Goal: Task Accomplishment & Management: Manage account settings

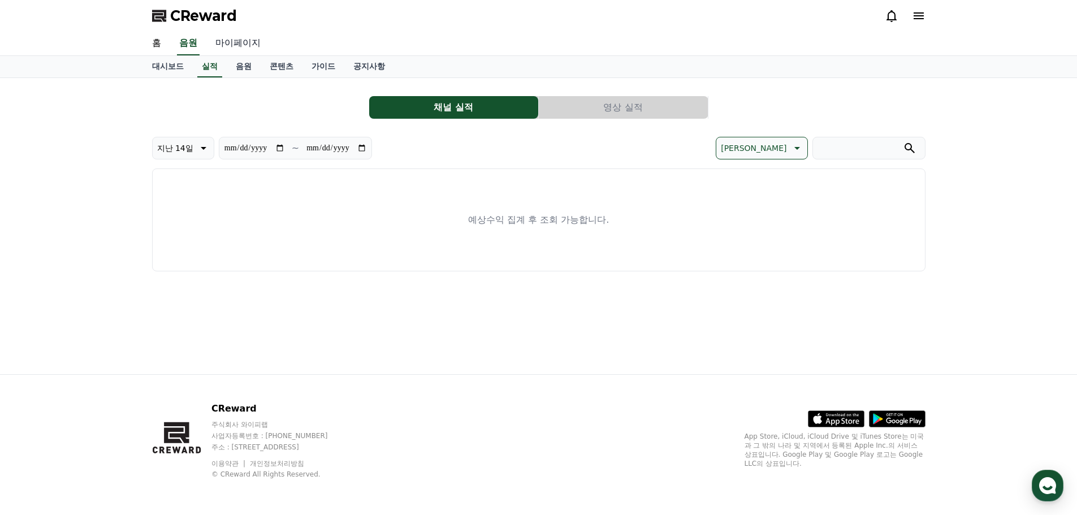
click at [247, 42] on link "마이페이지" at bounding box center [237, 44] width 63 height 24
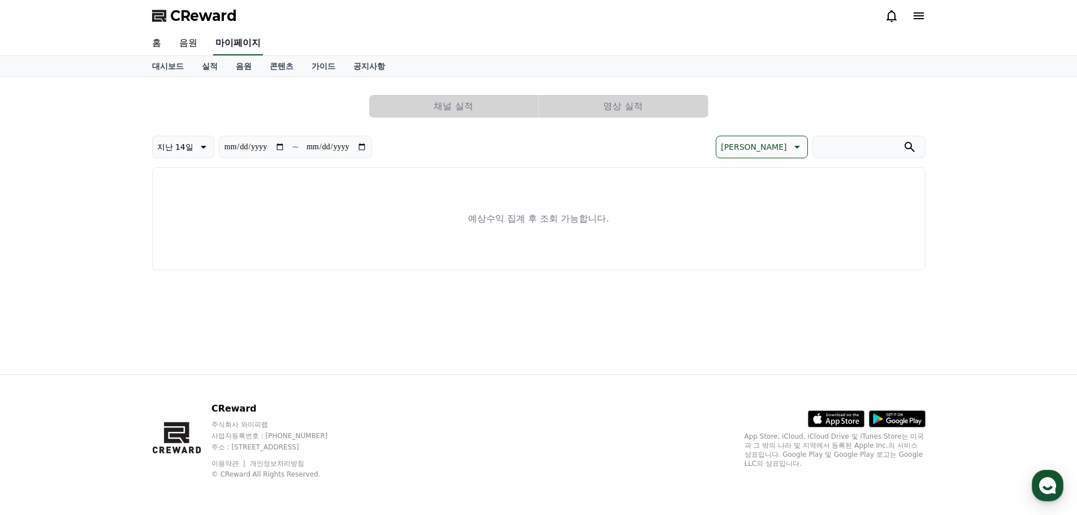
select select "**********"
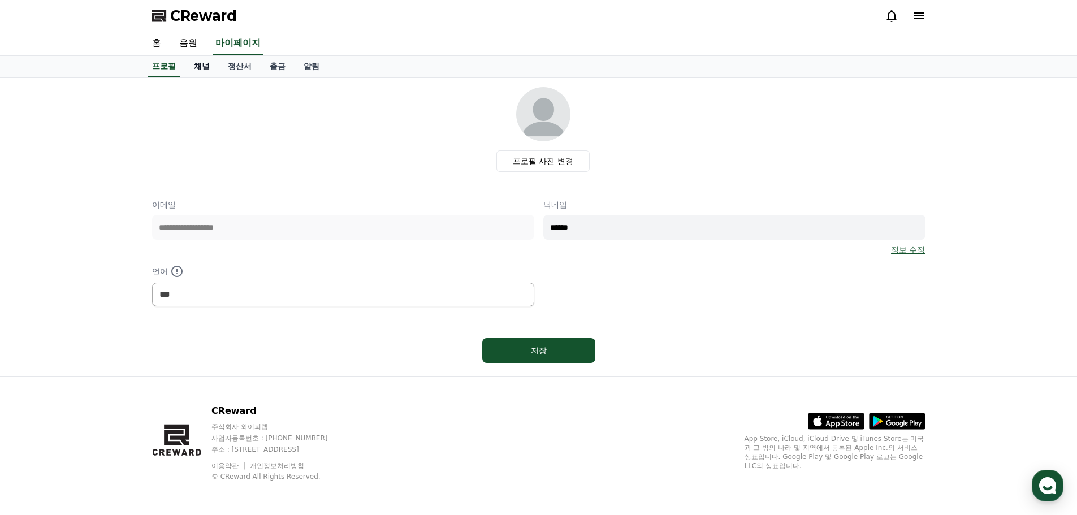
click at [206, 70] on link "채널" at bounding box center [202, 66] width 34 height 21
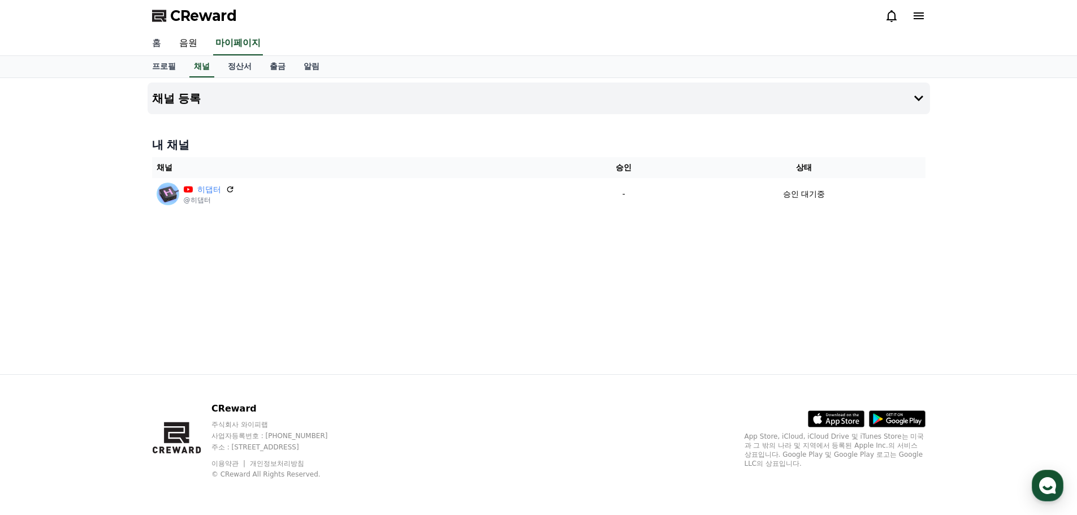
click at [156, 43] on link "홈" at bounding box center [156, 44] width 27 height 24
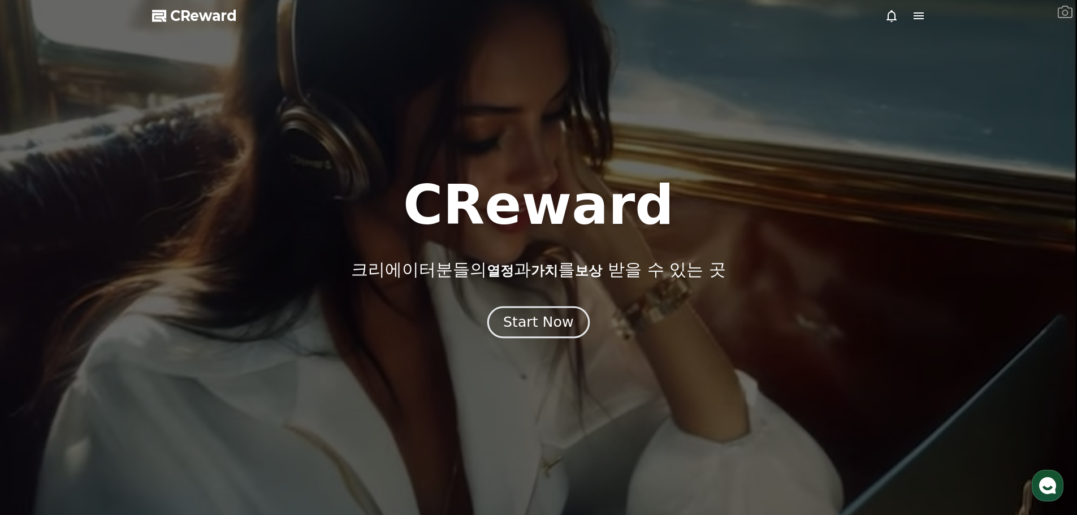
click at [539, 336] on button "Start Now" at bounding box center [538, 322] width 102 height 32
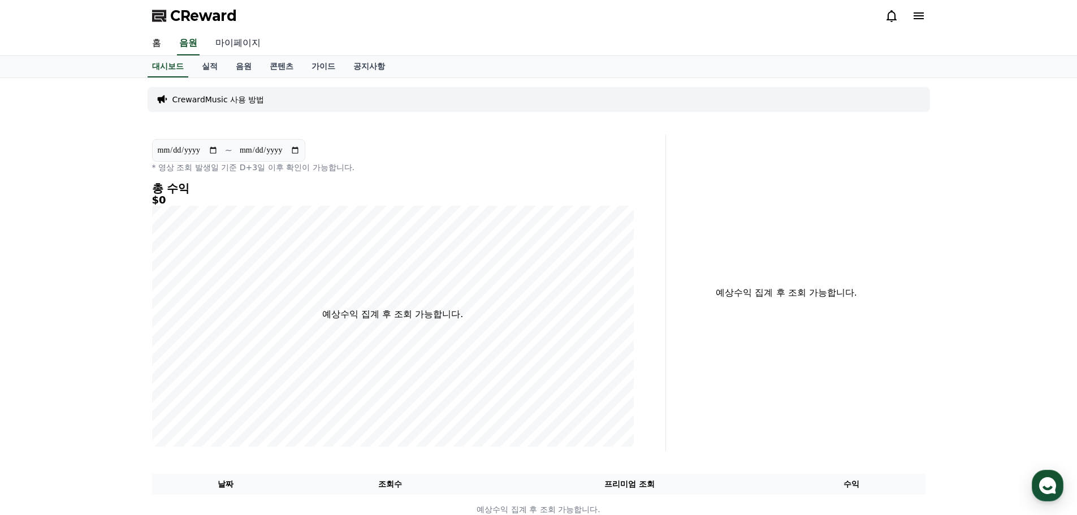
click at [256, 42] on link "마이페이지" at bounding box center [237, 44] width 63 height 24
select select "**********"
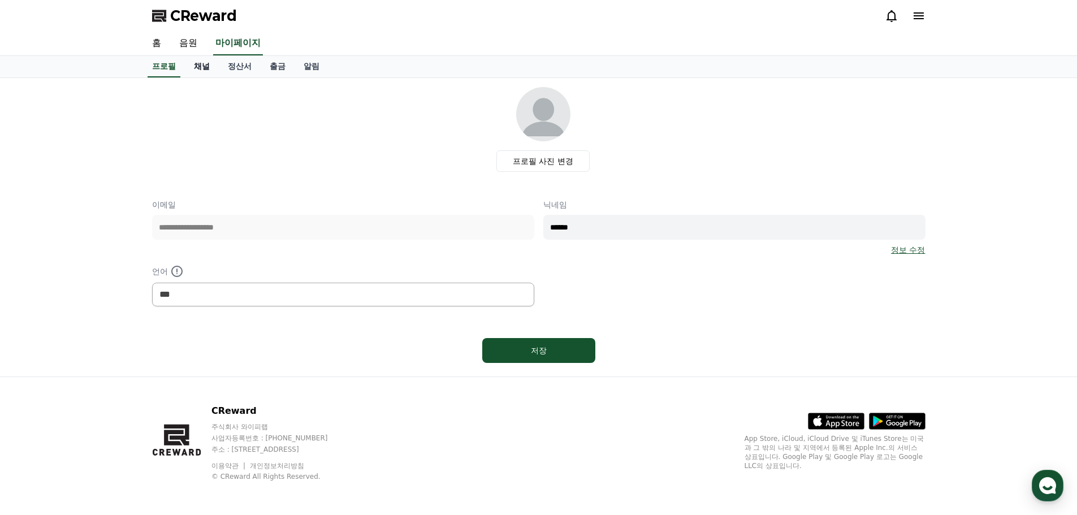
click at [206, 68] on link "채널" at bounding box center [202, 66] width 34 height 21
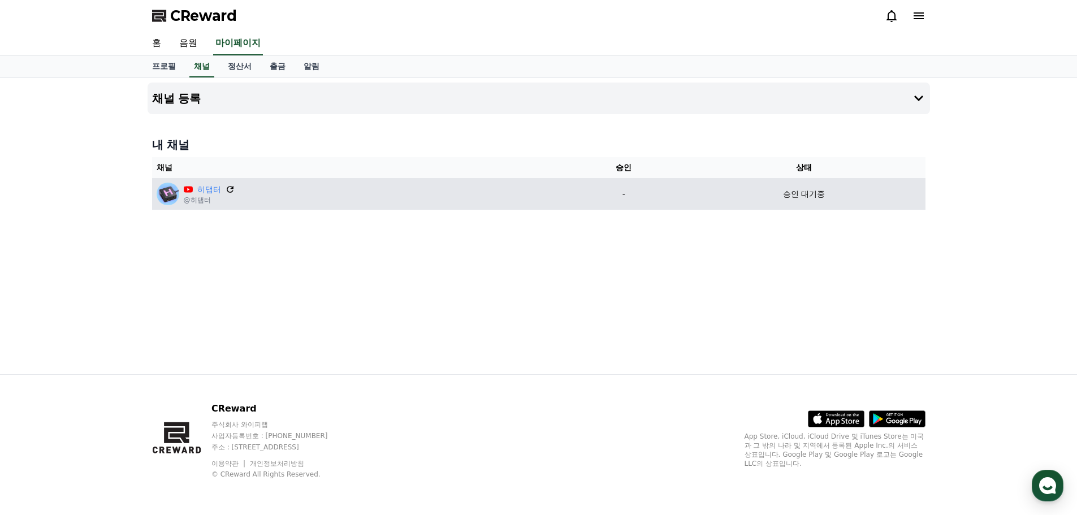
click at [230, 189] on icon at bounding box center [230, 189] width 10 height 10
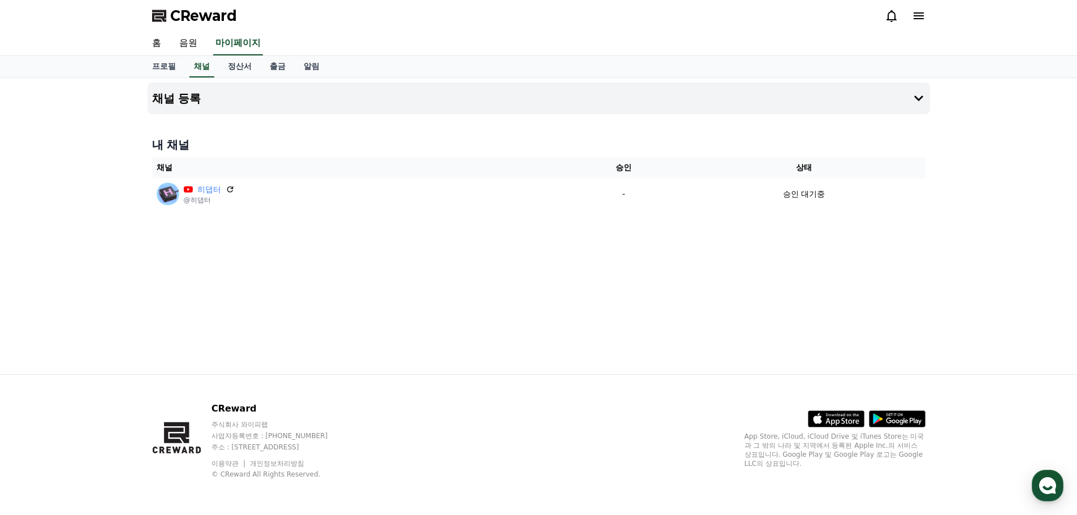
click at [593, 260] on div "채널 등록 내 채널 채널 승인 상태 히댑터 @히댑터 - 승인 대기중" at bounding box center [539, 226] width 792 height 296
click at [361, 230] on div "채널 등록 내 채널 채널 승인 상태 히댑터 @히댑터 - 승인 대기중" at bounding box center [539, 226] width 792 height 296
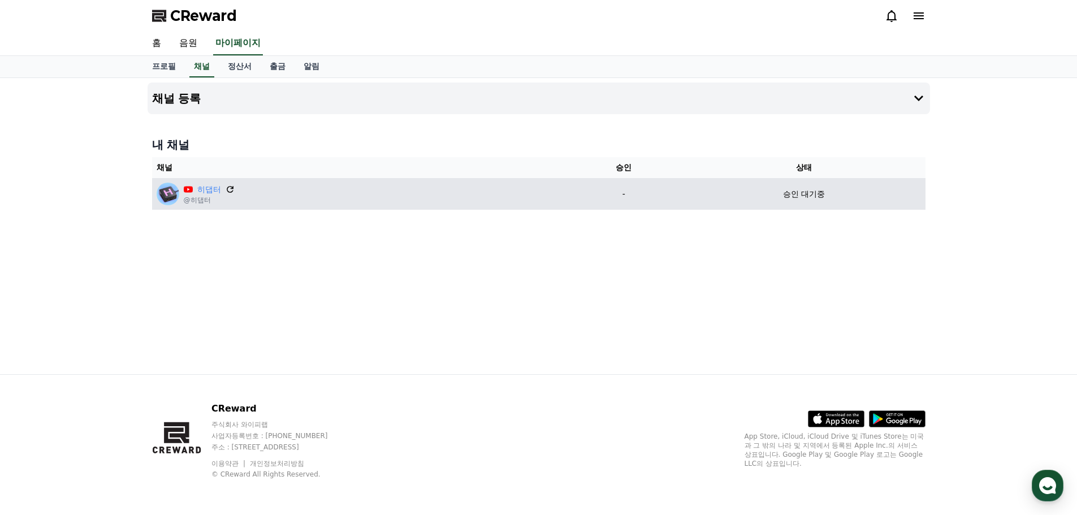
click at [230, 184] on icon at bounding box center [230, 189] width 10 height 10
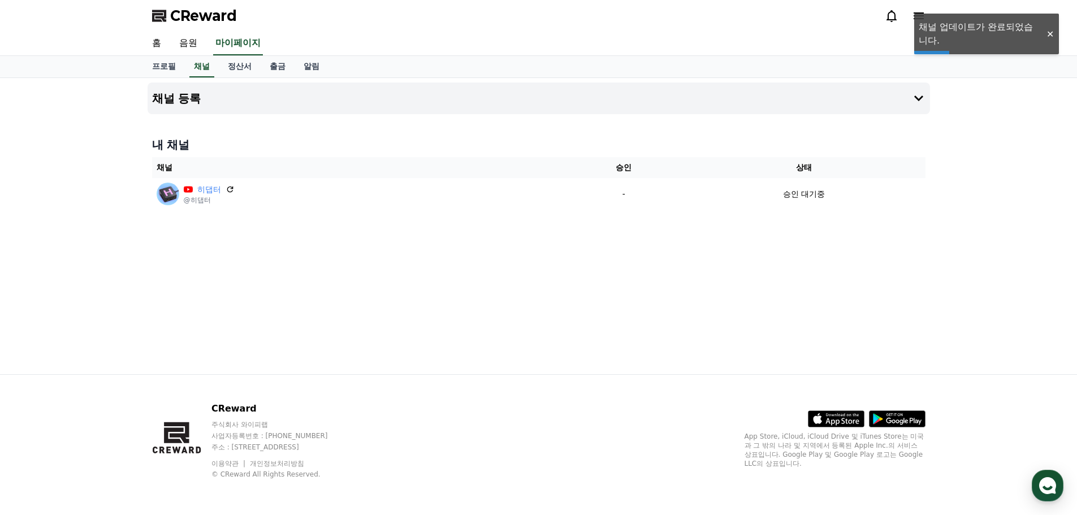
click at [423, 248] on div "채널 등록 내 채널 채널 승인 상태 히댑터 @히댑터 - 승인 대기중" at bounding box center [539, 226] width 792 height 296
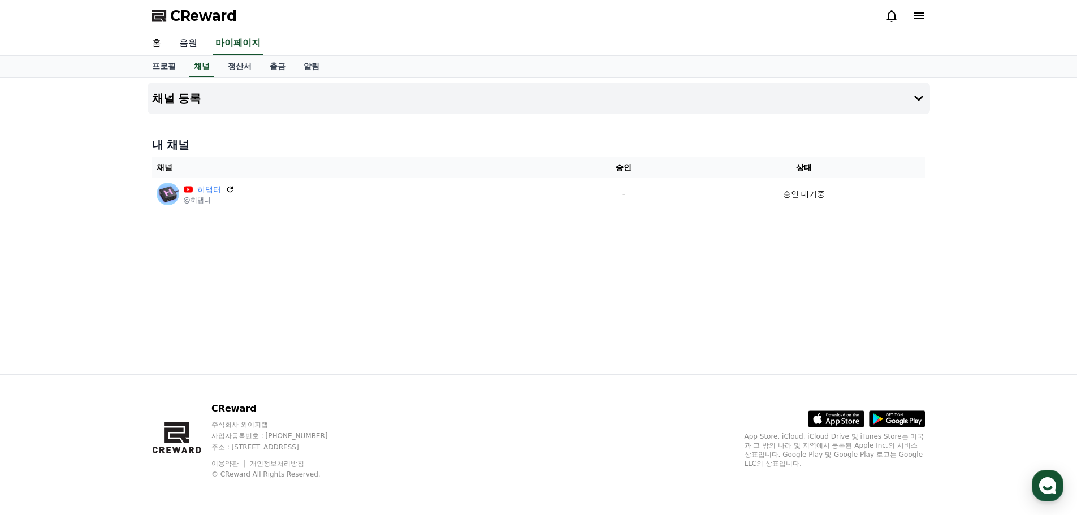
click at [196, 45] on link "음원" at bounding box center [188, 44] width 36 height 24
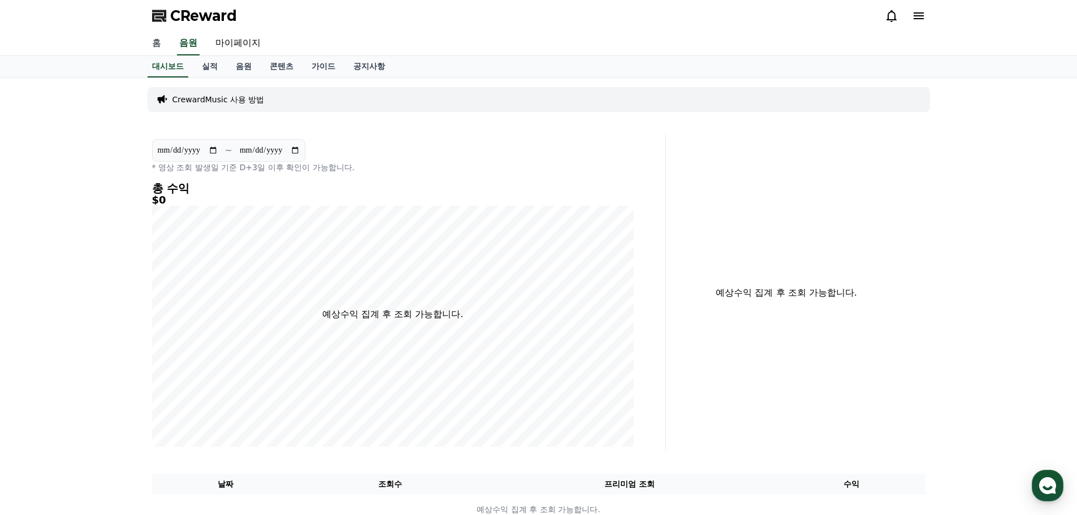
click at [165, 43] on link "홈" at bounding box center [156, 44] width 27 height 24
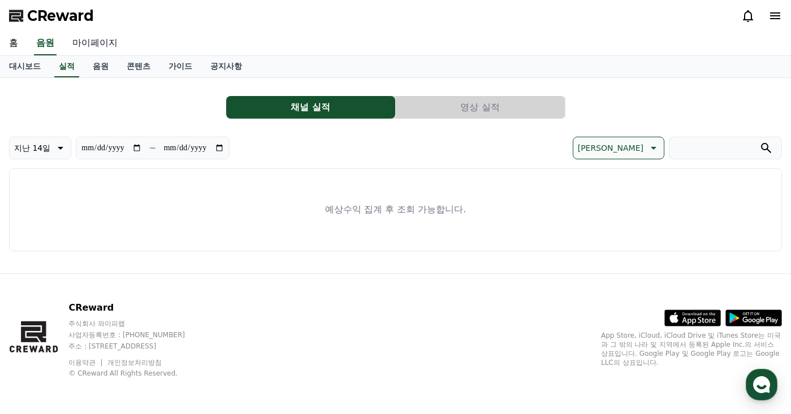
click at [97, 46] on link "마이페이지" at bounding box center [94, 44] width 63 height 24
select select "**********"
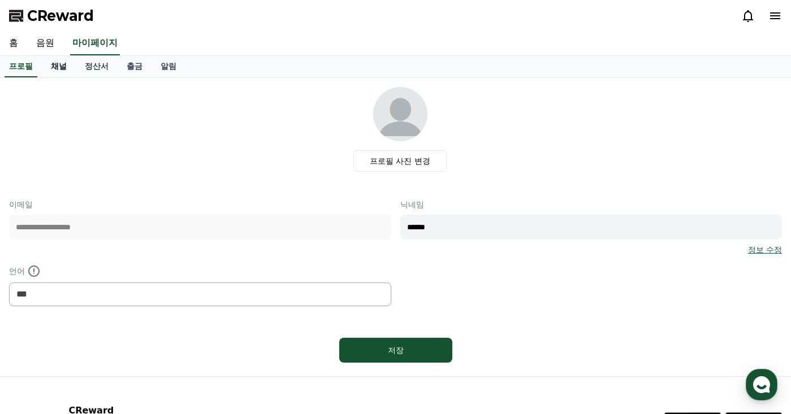
click at [58, 74] on link "채널" at bounding box center [59, 66] width 34 height 21
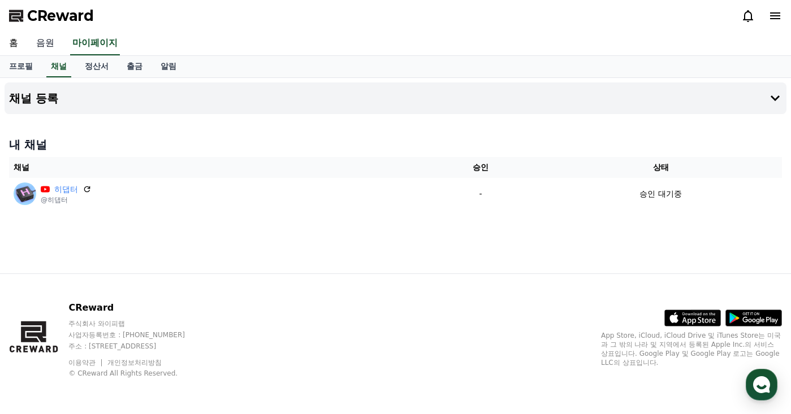
click at [31, 44] on link "음원" at bounding box center [45, 44] width 36 height 24
